Goal: Information Seeking & Learning: Check status

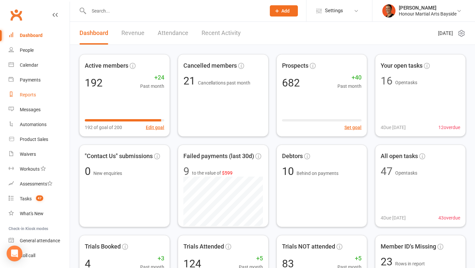
click at [34, 98] on link "Reports" at bounding box center [39, 94] width 61 height 15
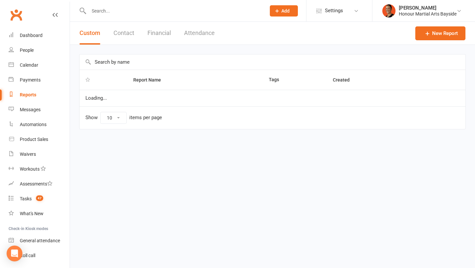
select select "100"
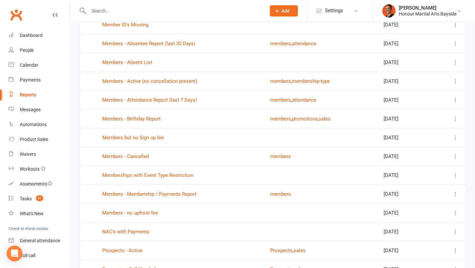
scroll to position [370, 0]
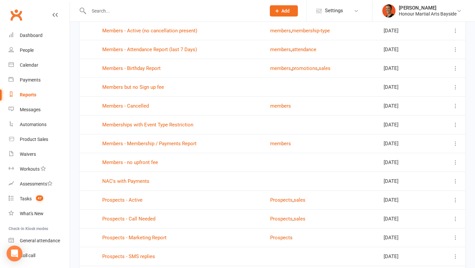
click at [170, 53] on td "Members - Attendance Report (last 7 Days)" at bounding box center [180, 49] width 168 height 19
click at [171, 50] on link "Members - Attendance Report (last 7 Days)" at bounding box center [149, 50] width 95 height 6
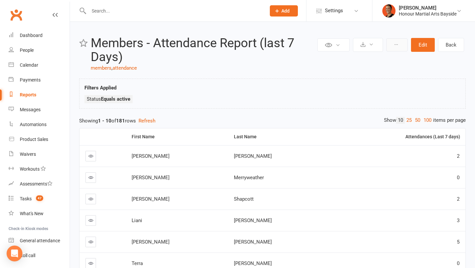
click at [406, 44] on button at bounding box center [397, 44] width 21 height 13
click at [443, 12] on div "Honour Martial Arts Bayside" at bounding box center [428, 14] width 58 height 6
